Goal: Navigation & Orientation: Find specific page/section

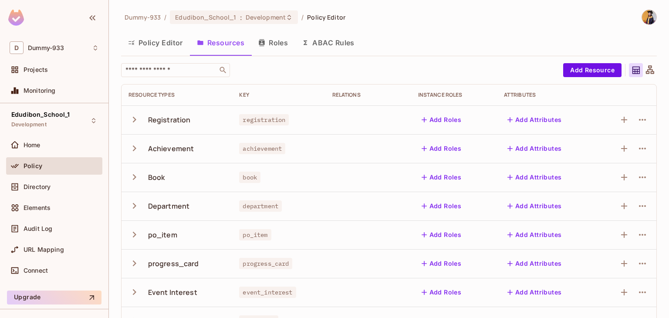
scroll to position [111, 0]
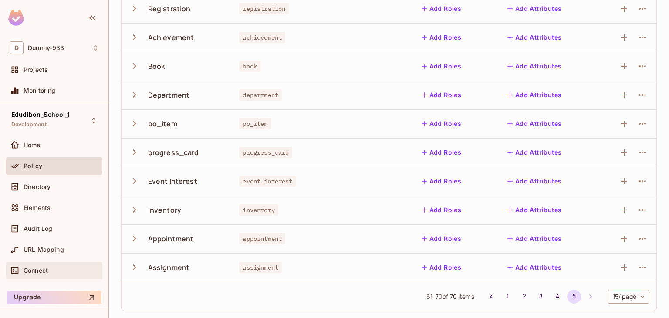
click at [50, 269] on div "Connect" at bounding box center [61, 270] width 75 height 7
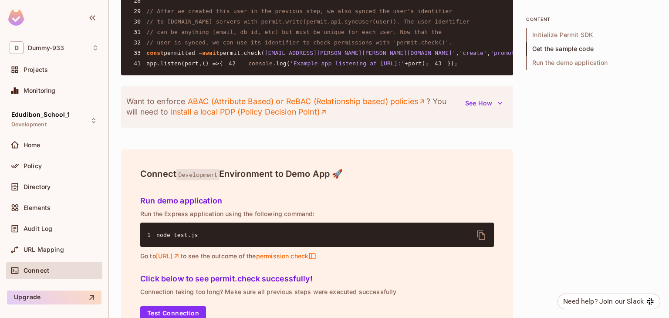
scroll to position [1115, 0]
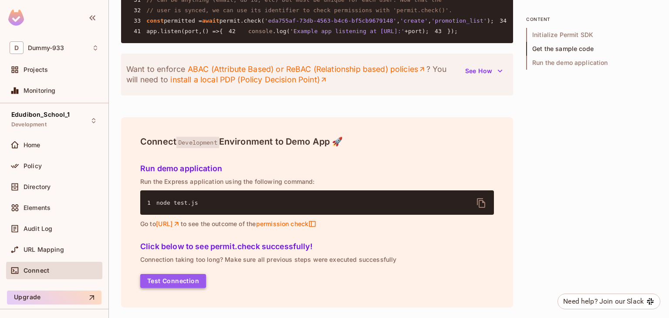
click at [185, 276] on button "Test Connection" at bounding box center [173, 281] width 66 height 14
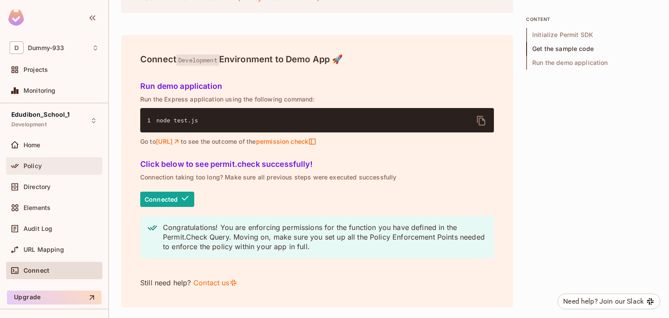
click at [37, 170] on div "Policy" at bounding box center [54, 166] width 89 height 10
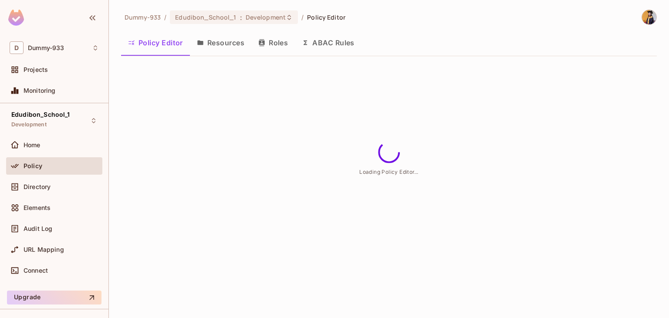
click at [221, 45] on button "Resources" at bounding box center [220, 43] width 61 height 22
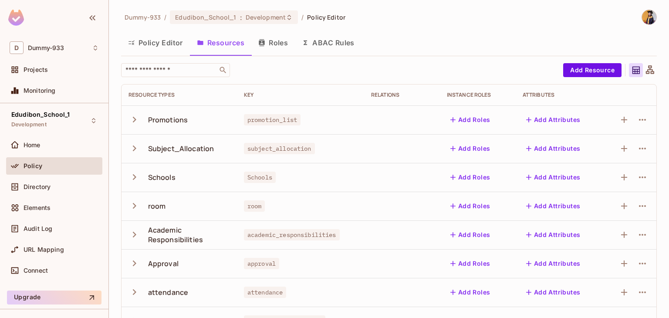
scroll to position [254, 0]
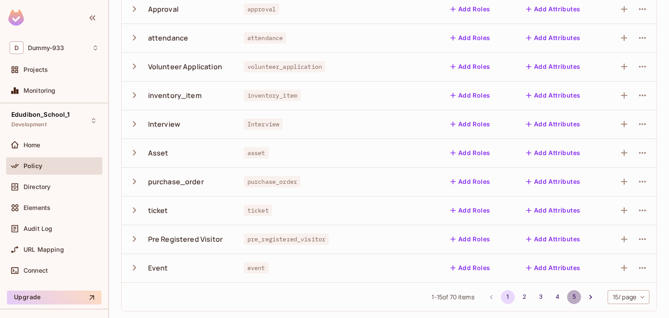
click at [567, 297] on button "5" at bounding box center [574, 297] width 14 height 14
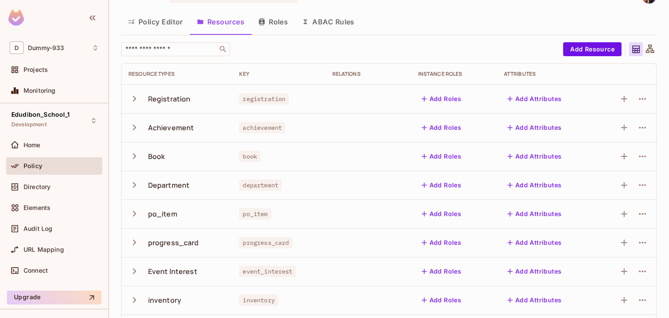
scroll to position [16, 0]
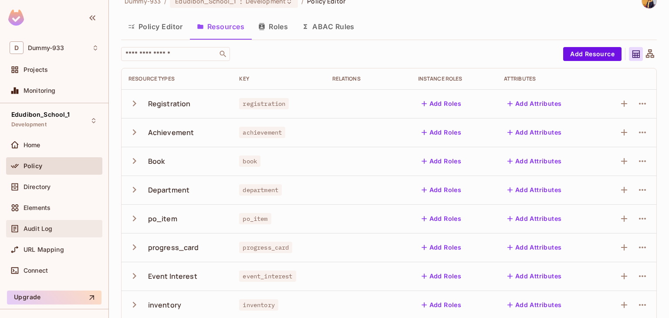
click at [35, 226] on span "Audit Log" at bounding box center [38, 228] width 29 height 7
